Goal: Task Accomplishment & Management: Manage account settings

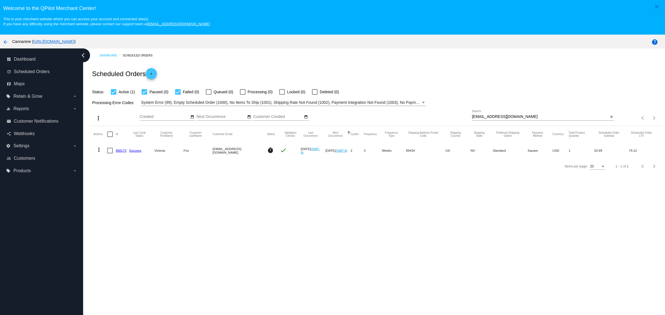
click at [17, 44] on span "Cannanine ( [URL][DOMAIN_NAME] )" at bounding box center [43, 41] width 63 height 4
click at [10, 45] on button "arrow_back" at bounding box center [5, 41] width 11 height 11
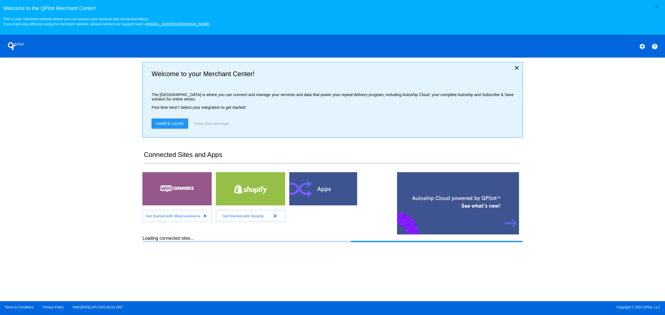
click at [643, 50] on mat-icon "settings" at bounding box center [641, 46] width 7 height 7
click at [619, 64] on button "person Log out" at bounding box center [620, 60] width 53 height 7
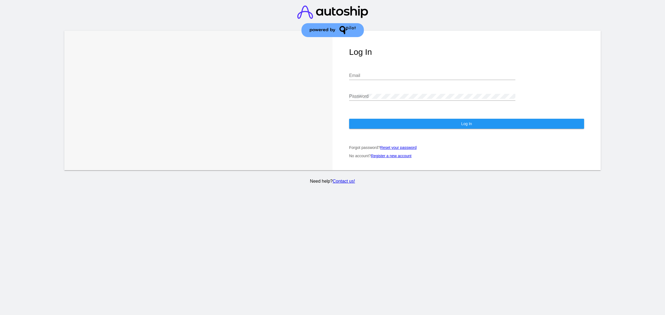
click at [371, 75] on div "Email" at bounding box center [432, 74] width 166 height 12
click at [370, 75] on input "Email" at bounding box center [432, 75] width 166 height 5
type input "[EMAIL_ADDRESS][DOMAIN_NAME]"
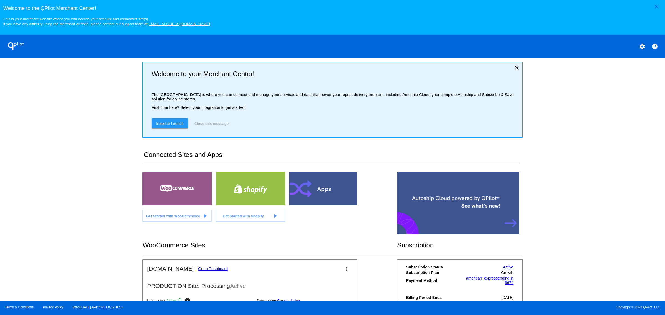
click at [599, 162] on div "close Welcome to the [GEOGRAPHIC_DATA]! This is your merchant website where you…" at bounding box center [332, 150] width 665 height 301
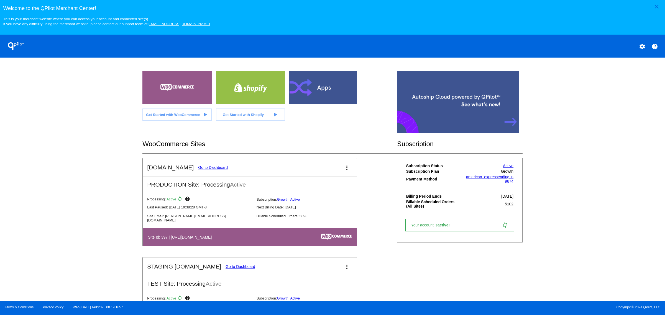
scroll to position [165, 0]
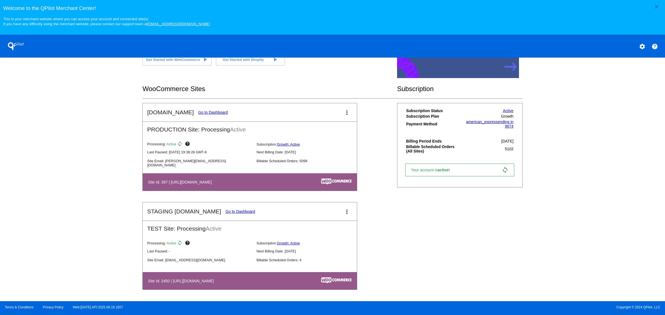
click at [208, 115] on mat-card-title "[DOMAIN_NAME] Go to Dashboard" at bounding box center [187, 112] width 81 height 7
click at [208, 114] on link "Go to Dashboard" at bounding box center [213, 112] width 30 height 4
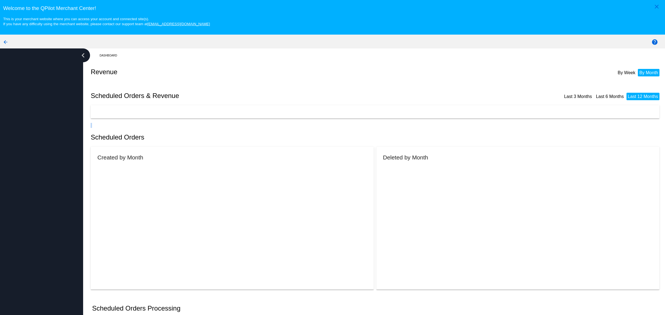
click at [208, 114] on mat-card at bounding box center [375, 111] width 568 height 13
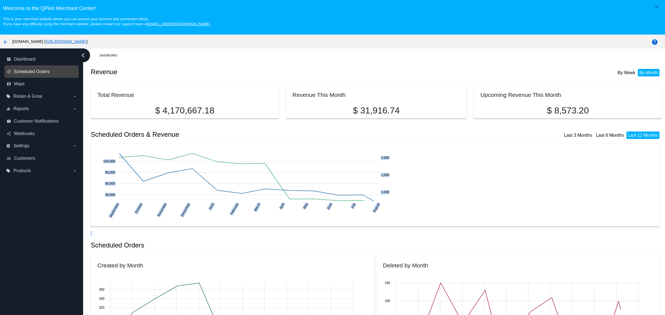
click at [32, 72] on span "Scheduled Orders" at bounding box center [32, 71] width 36 height 5
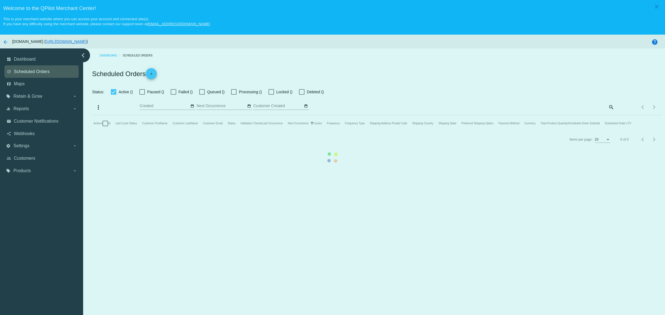
checkbox input "true"
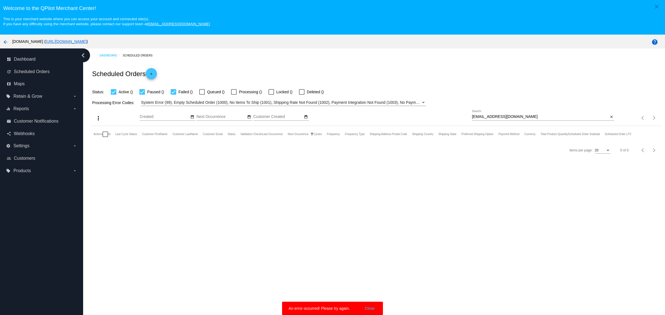
click at [531, 119] on input "[EMAIL_ADDRESS][DOMAIN_NAME]" at bounding box center [540, 117] width 137 height 4
paste input "[EMAIL_ADDRESS]"
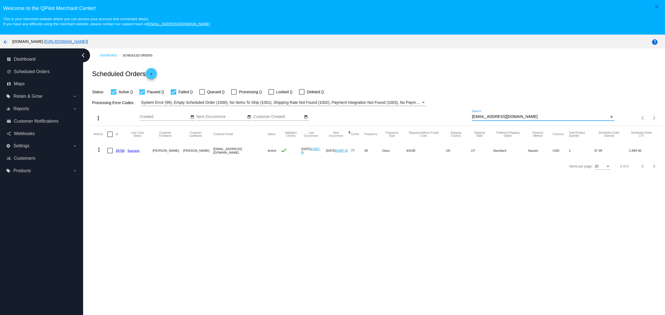
type input "[EMAIL_ADDRESS][DOMAIN_NAME]"
